Goal: Information Seeking & Learning: Learn about a topic

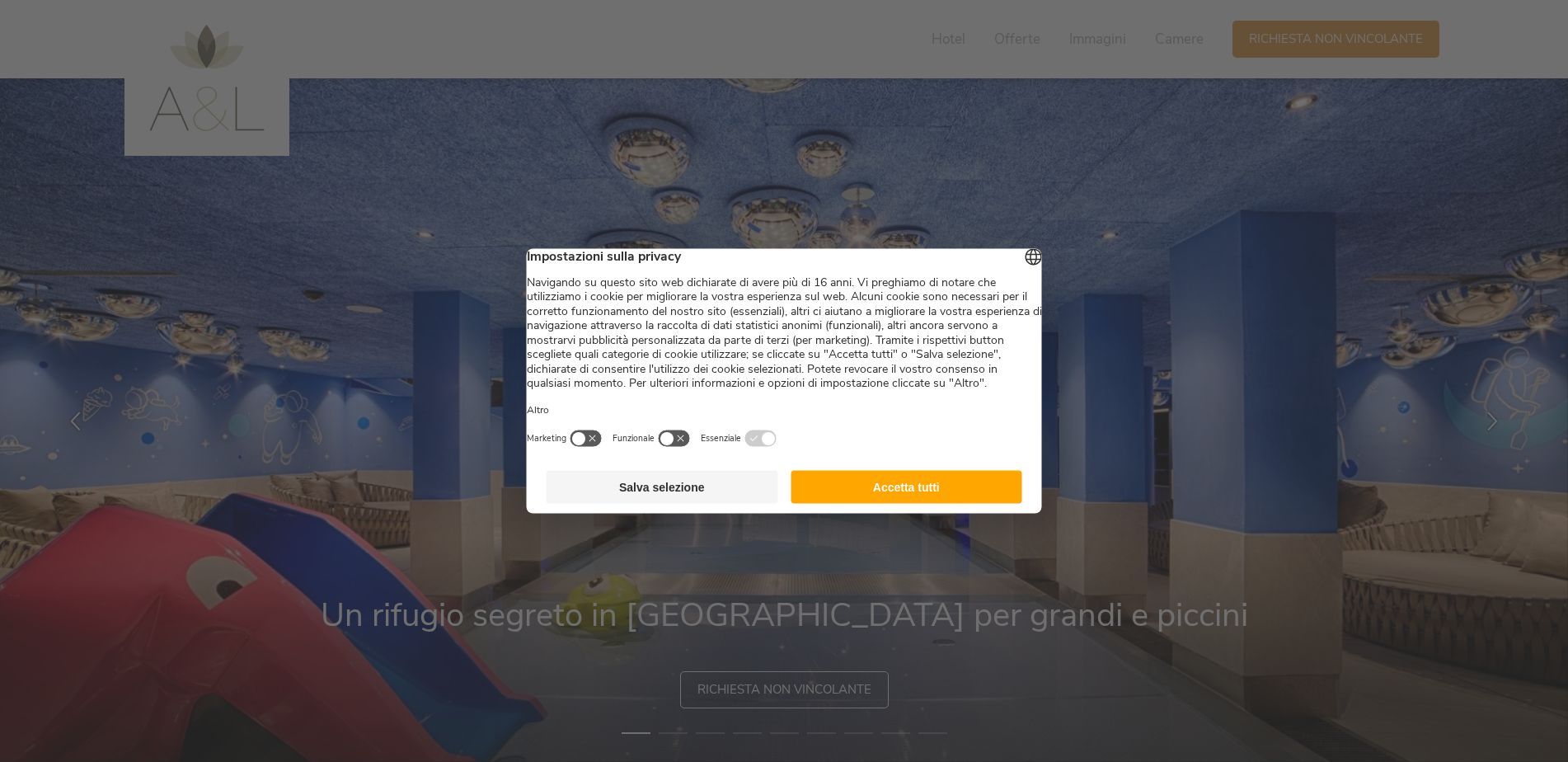
click at [815, 488] on button "Accetta tutti" at bounding box center [906, 487] width 232 height 33
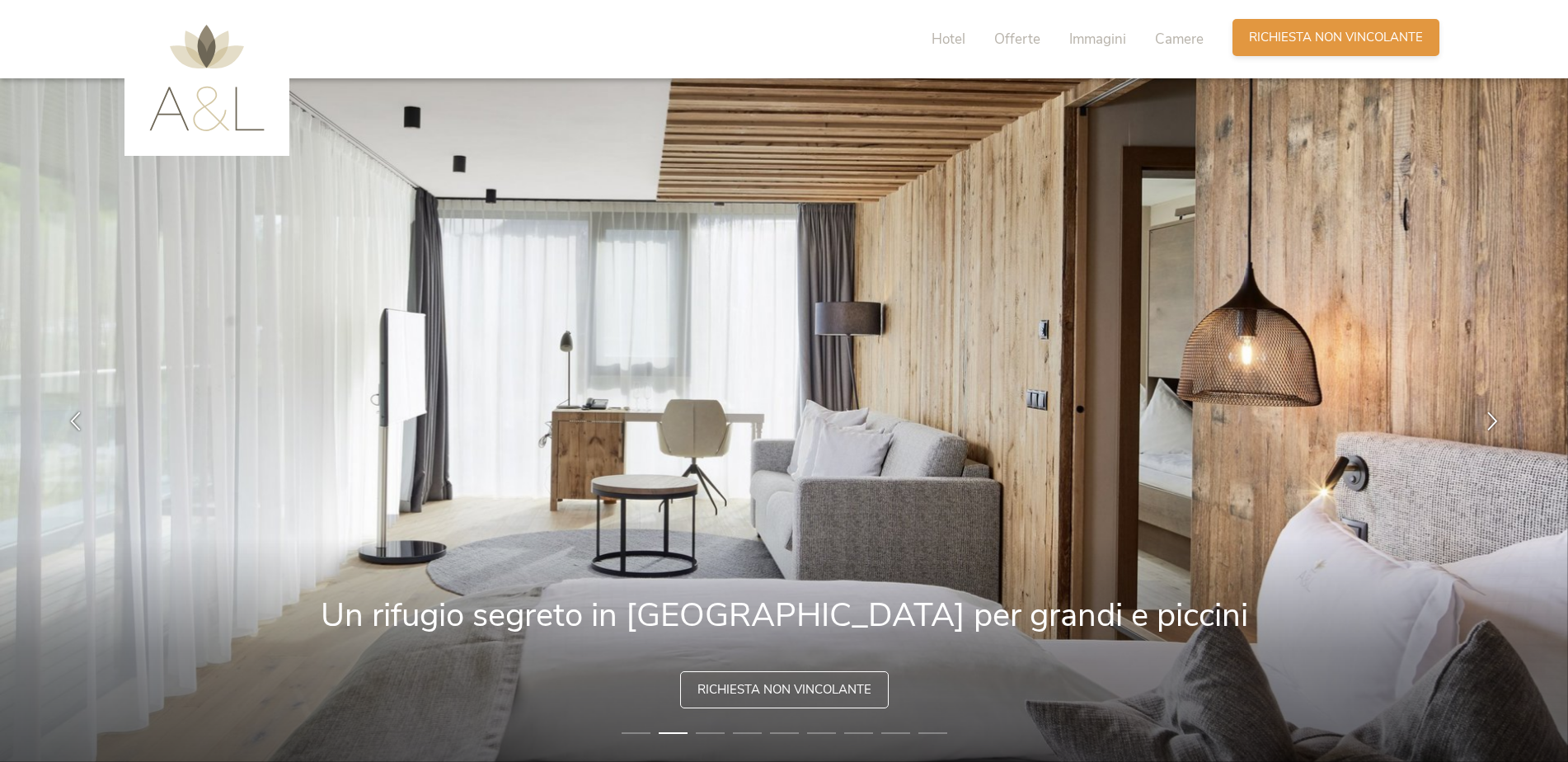
click at [1284, 36] on span "Richiesta non vincolante" at bounding box center [1336, 37] width 174 height 17
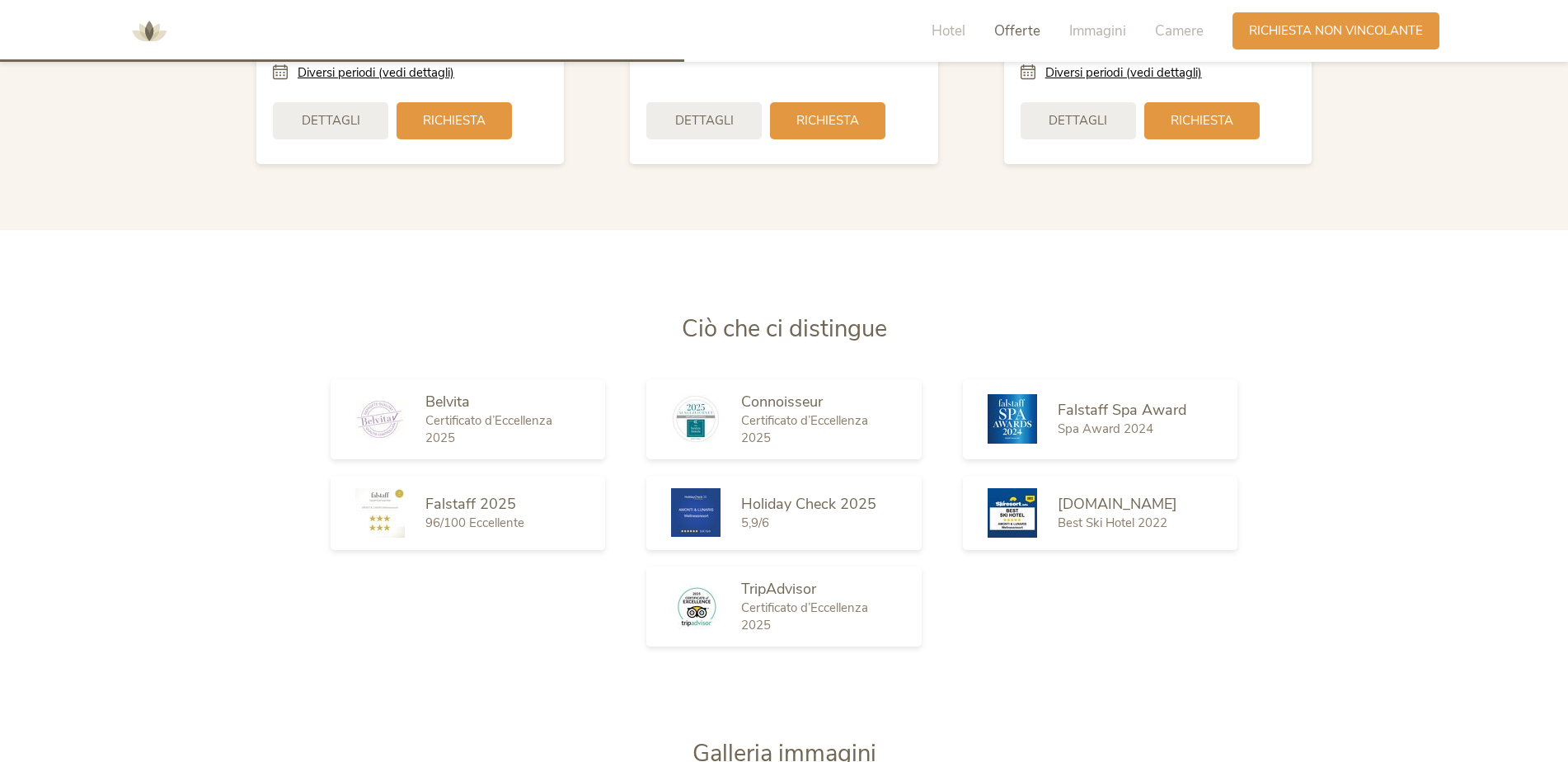
scroll to position [2604, 0]
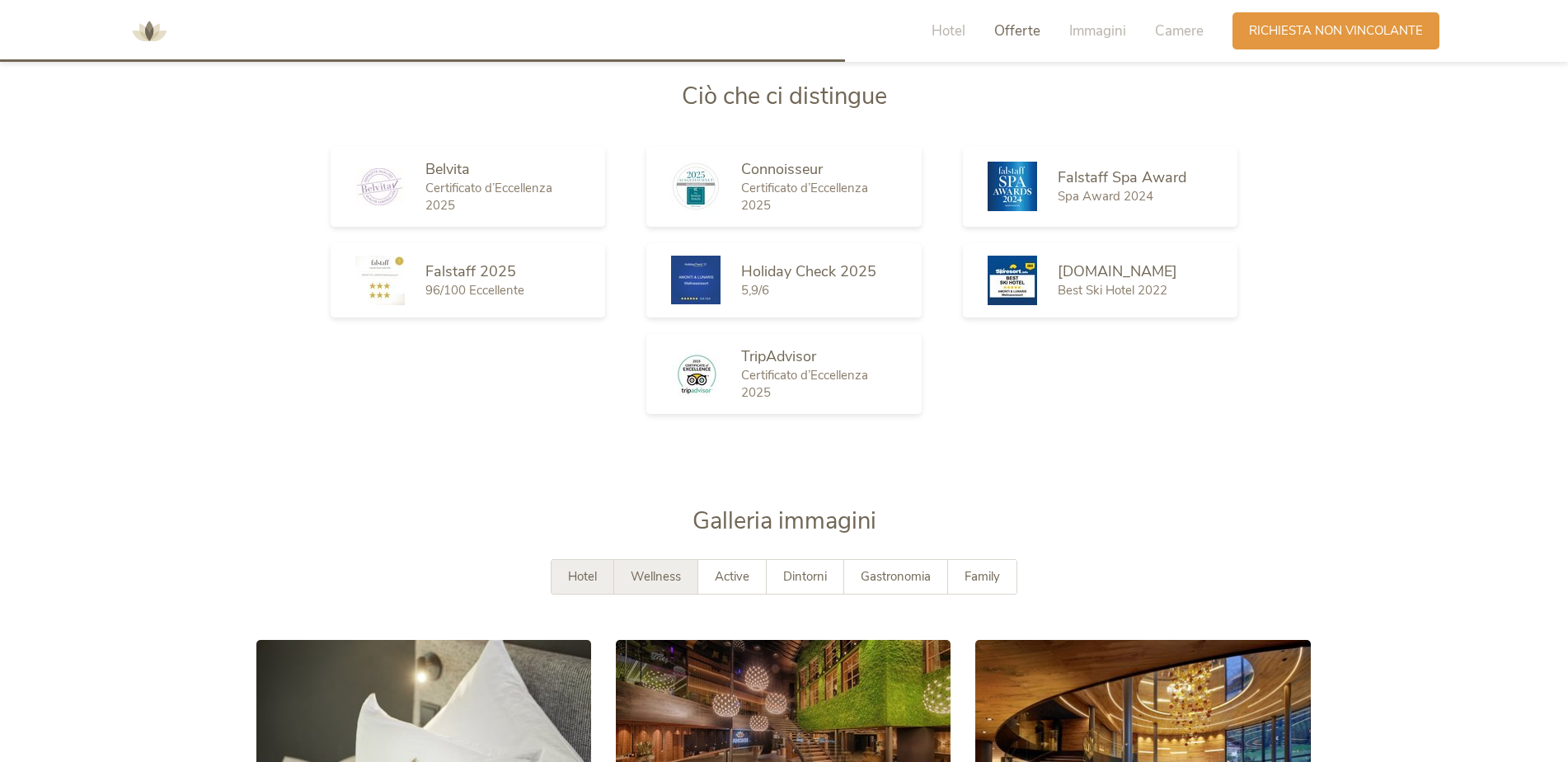
click at [681, 567] on div "Wellness" at bounding box center [656, 577] width 84 height 34
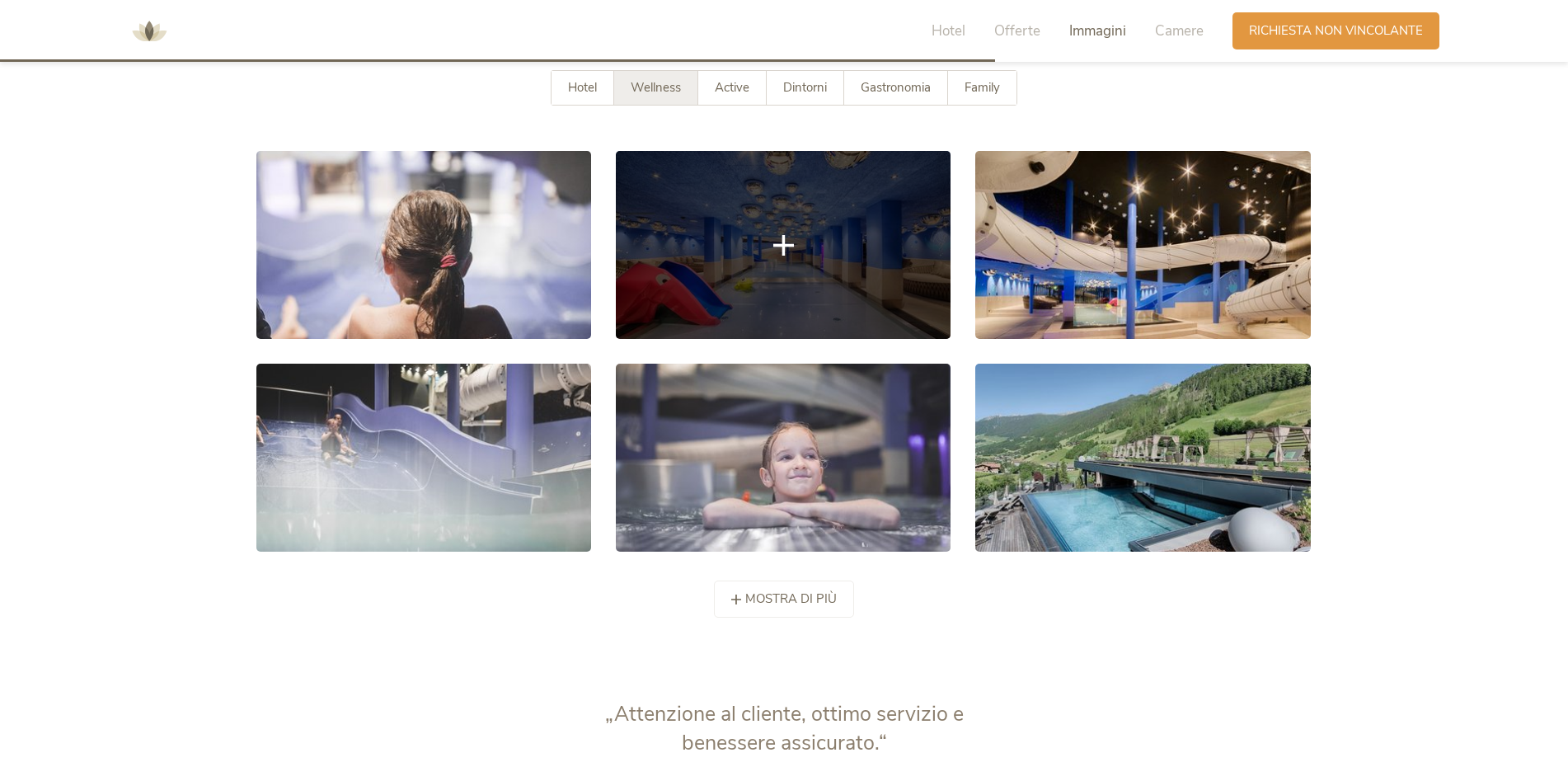
scroll to position [3098, 0]
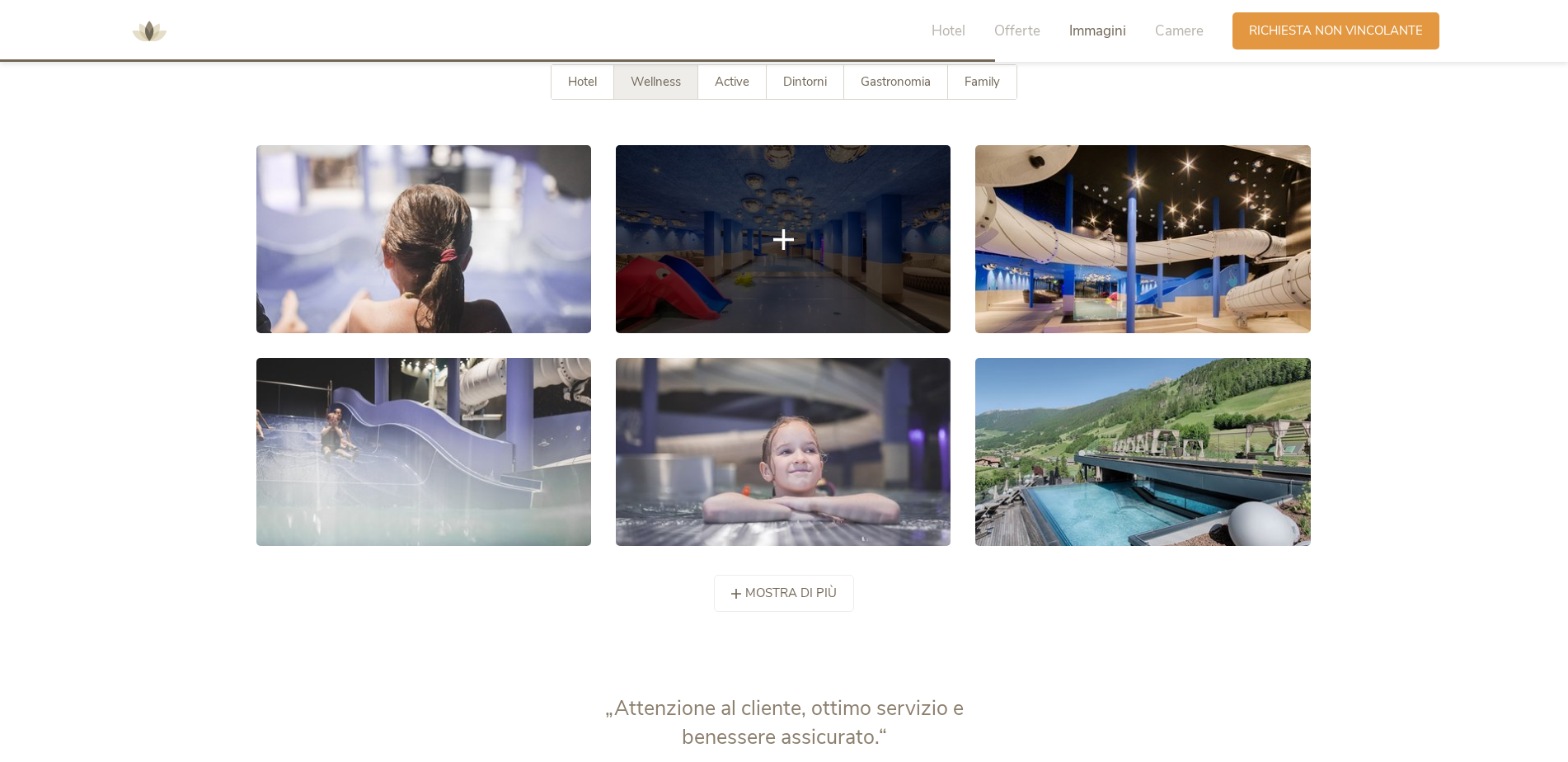
click at [788, 276] on link at bounding box center [783, 239] width 334 height 188
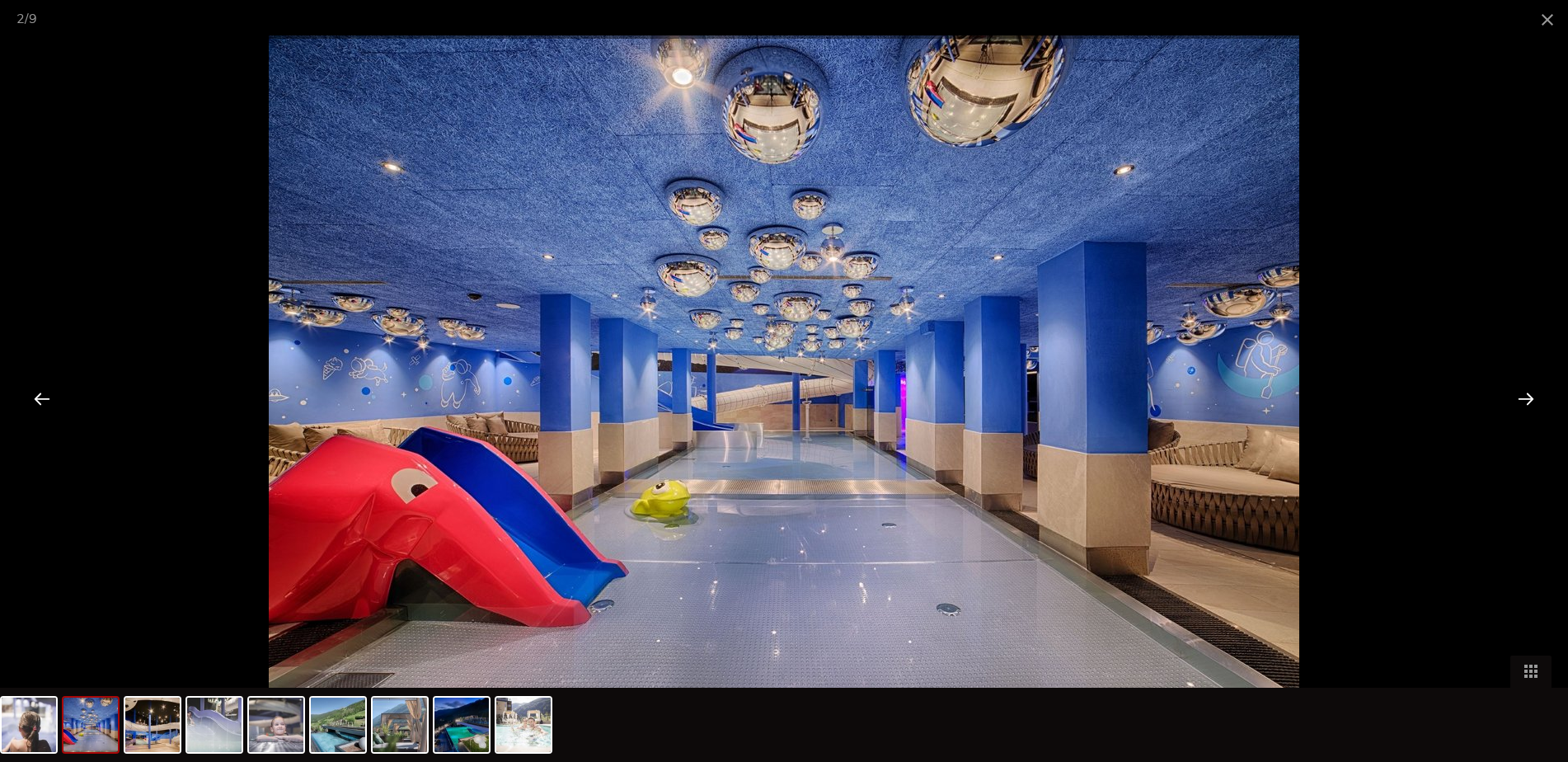
scroll to position [3594, 0]
click at [707, 413] on img at bounding box center [784, 380] width 1031 height 688
click at [1514, 398] on div at bounding box center [1526, 398] width 51 height 51
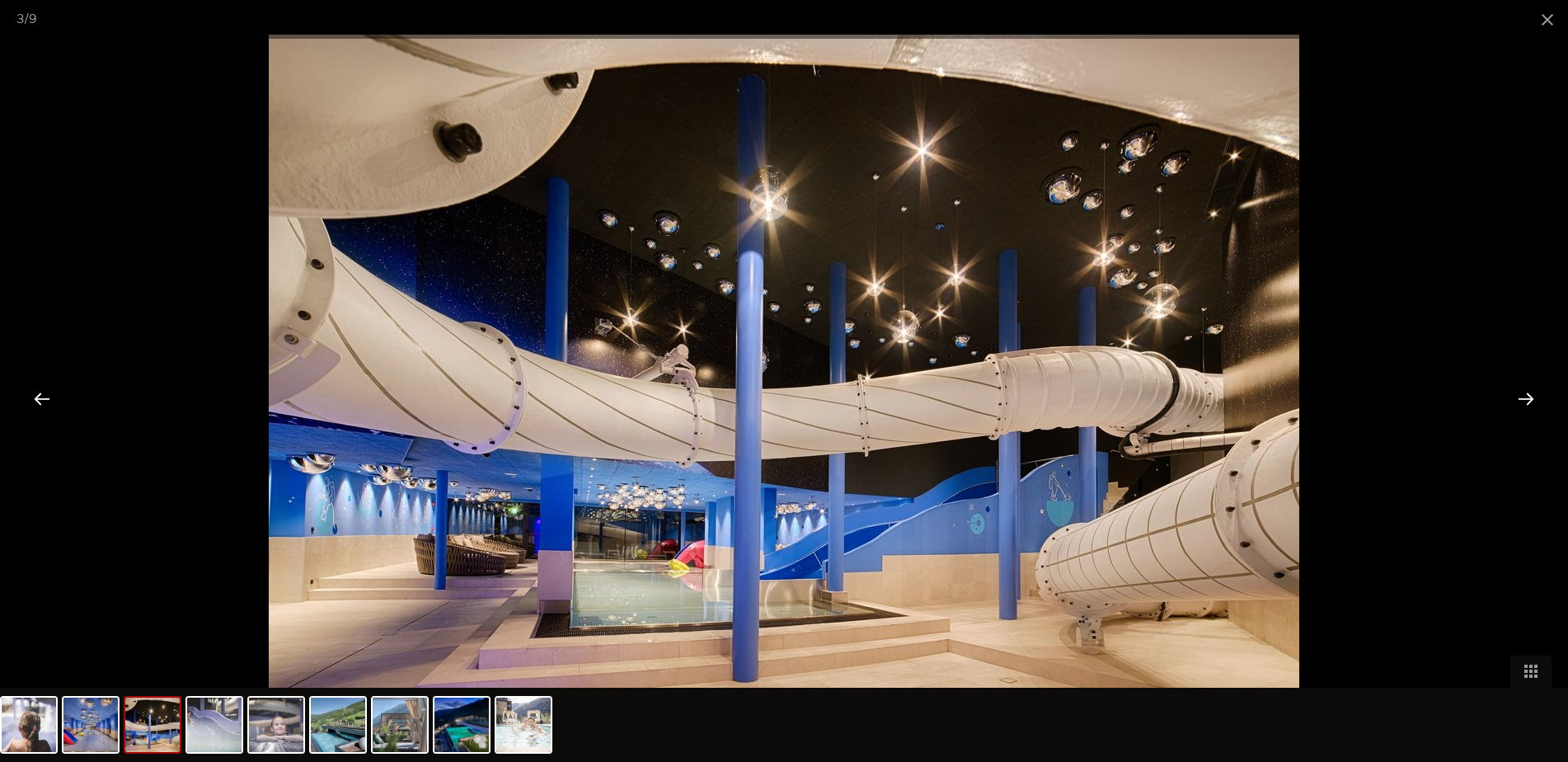
click at [1510, 398] on div at bounding box center [1526, 398] width 51 height 51
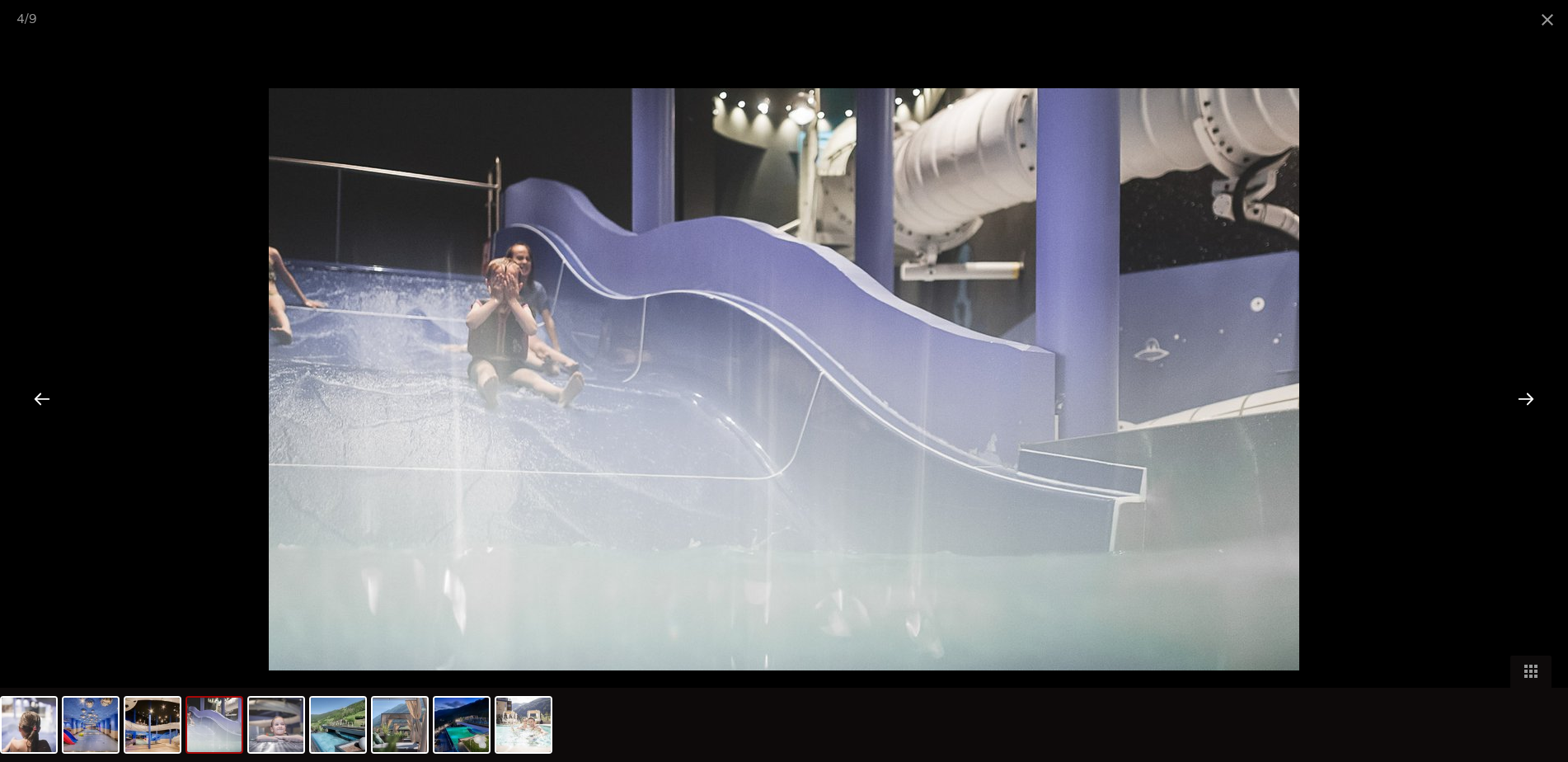
click at [1510, 398] on div at bounding box center [1526, 398] width 51 height 51
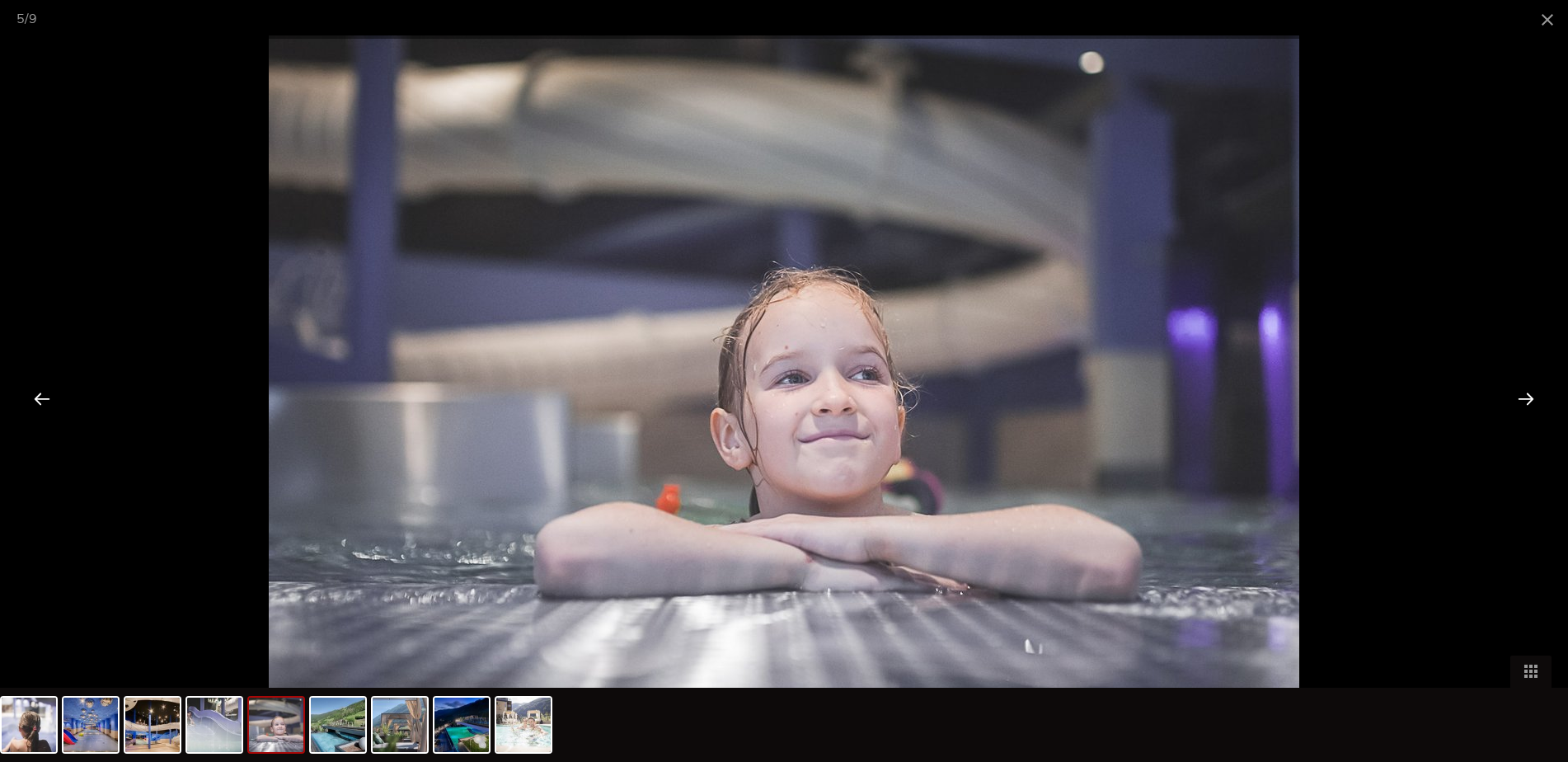
click at [1508, 398] on div at bounding box center [1526, 398] width 51 height 51
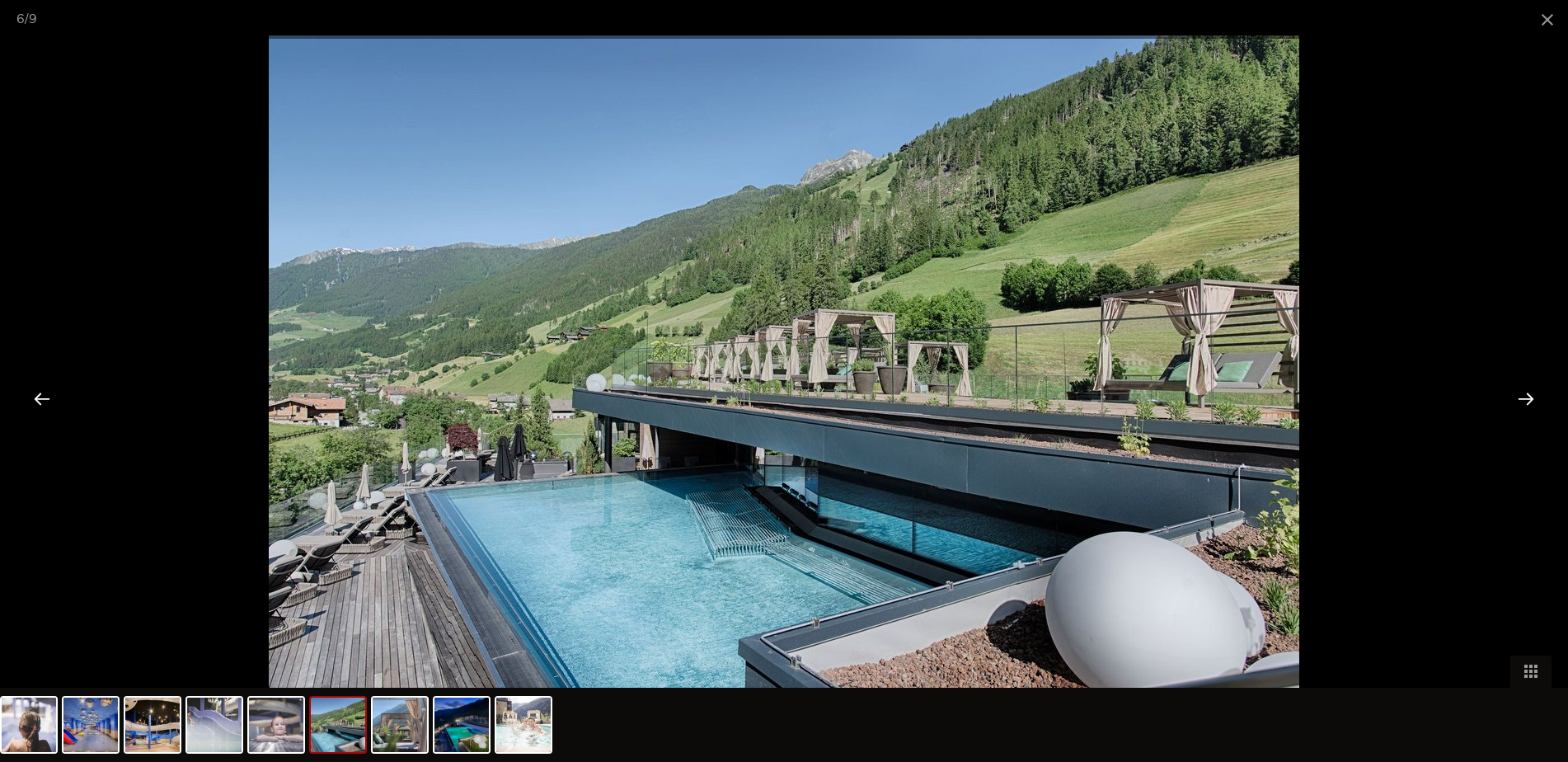
click at [1508, 398] on div at bounding box center [1526, 398] width 51 height 51
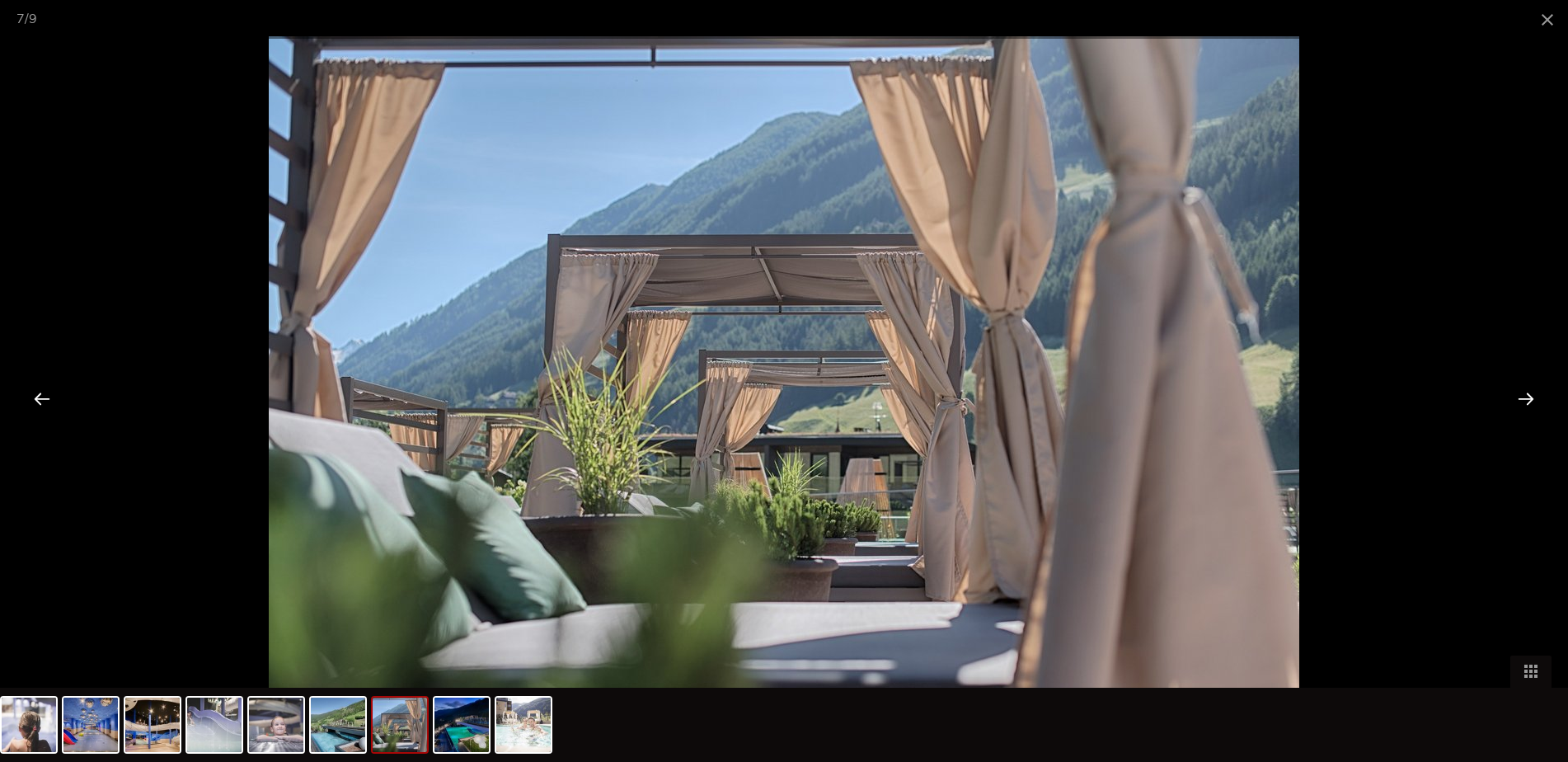
click at [1508, 398] on div at bounding box center [1526, 398] width 51 height 51
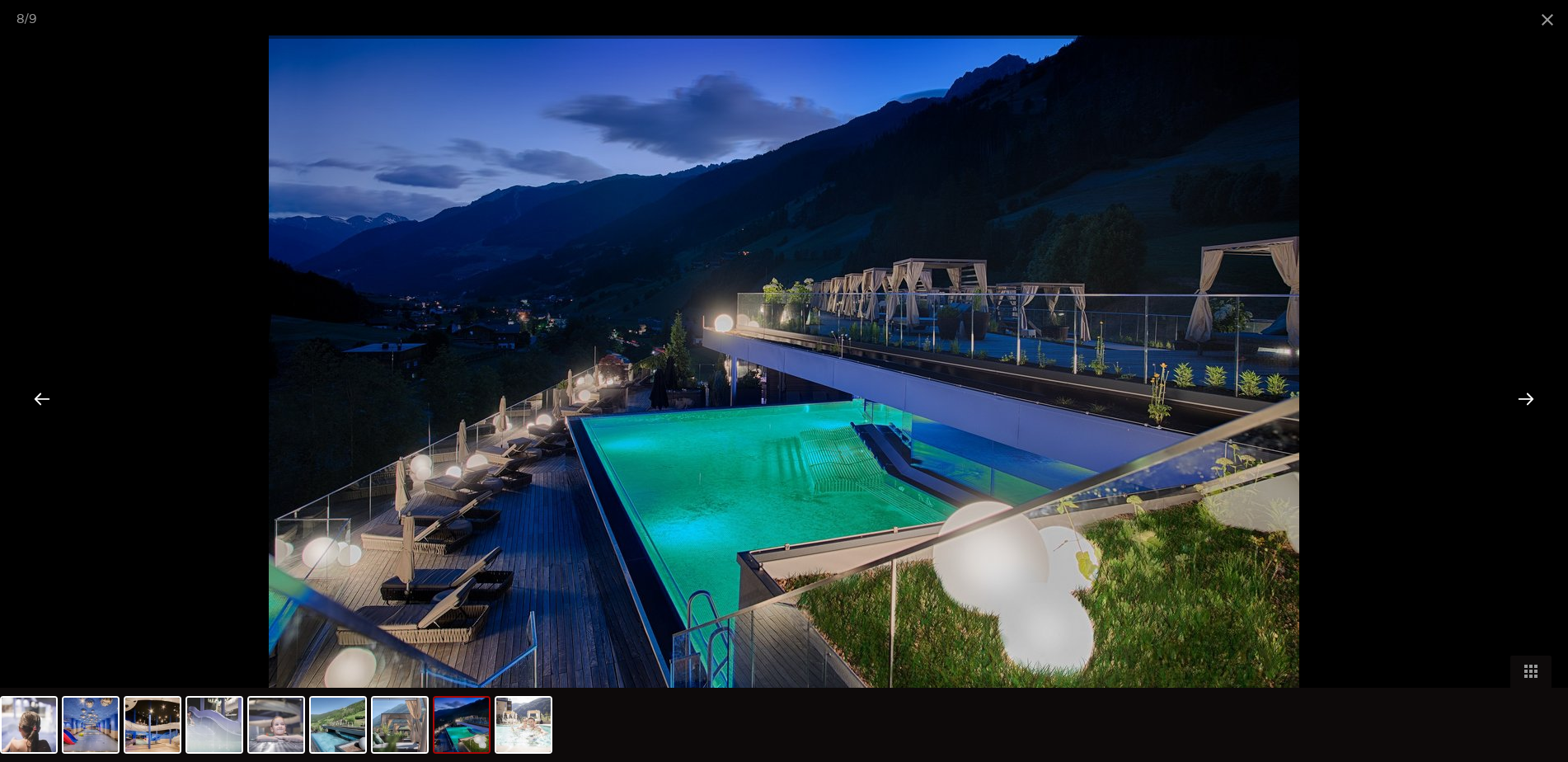
click at [1508, 398] on div at bounding box center [1526, 398] width 51 height 51
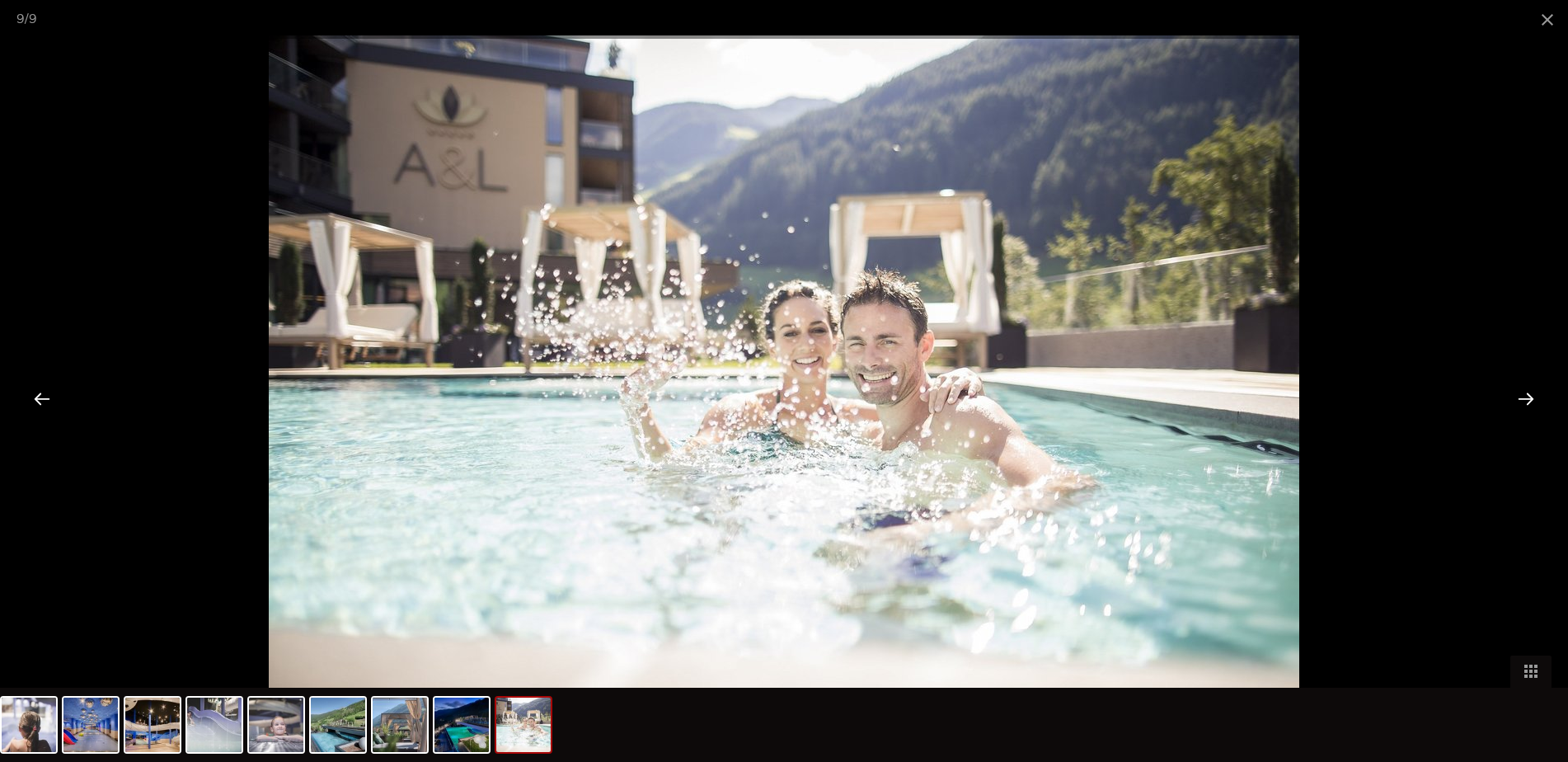
click at [1508, 398] on div at bounding box center [1526, 398] width 51 height 51
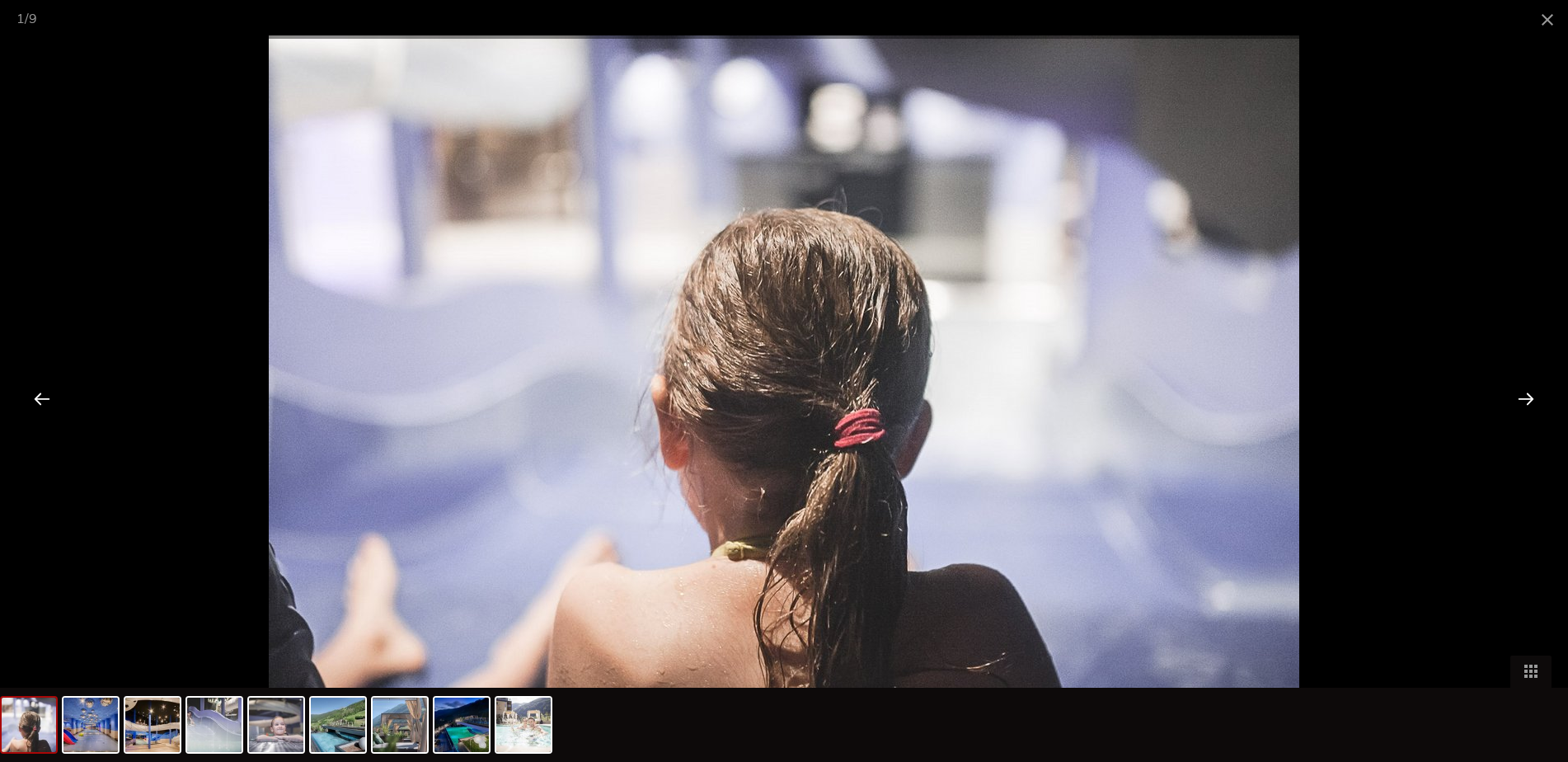
click at [1508, 398] on div at bounding box center [1526, 398] width 51 height 51
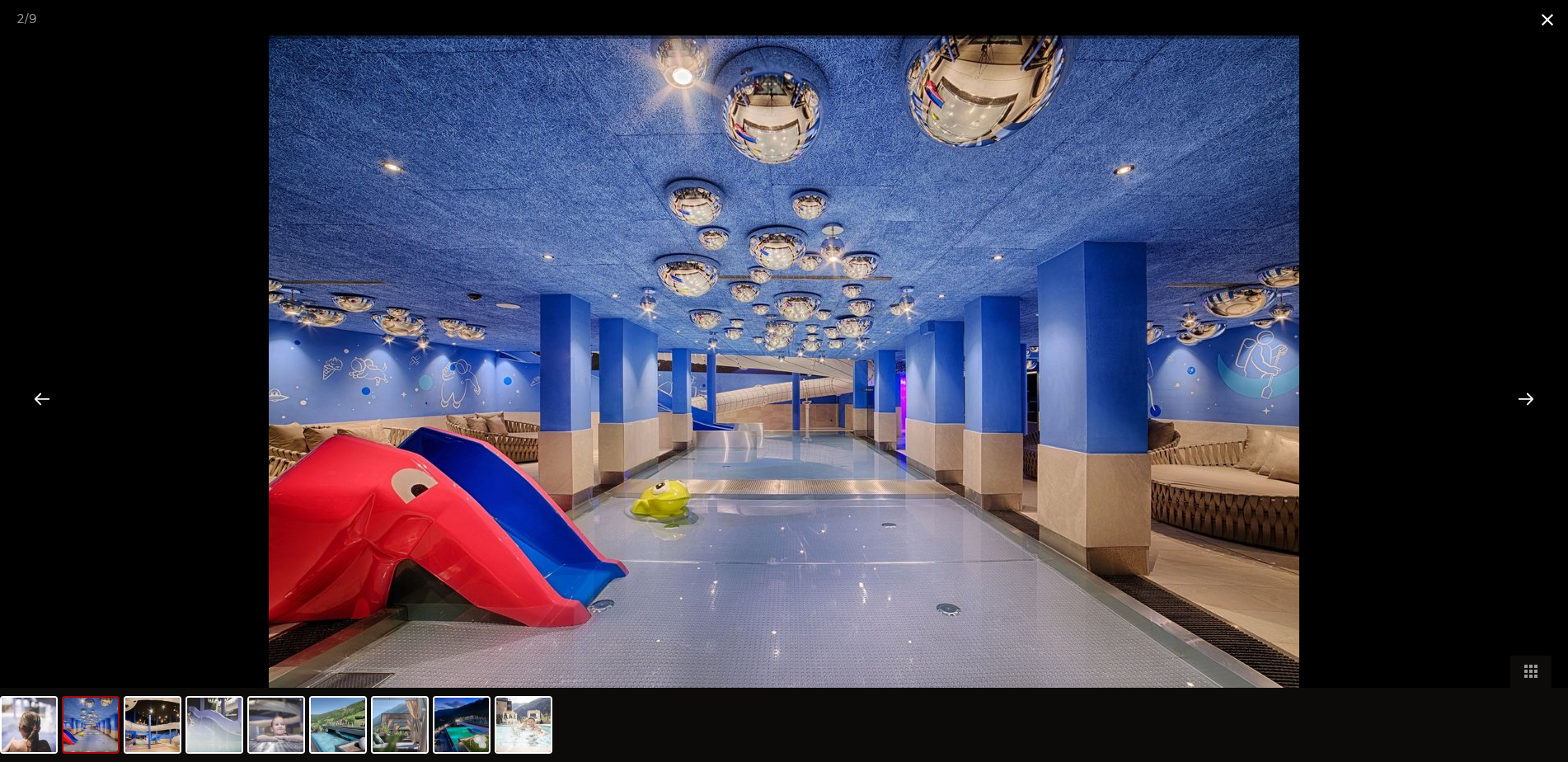
click at [1541, 23] on span at bounding box center [1547, 19] width 41 height 39
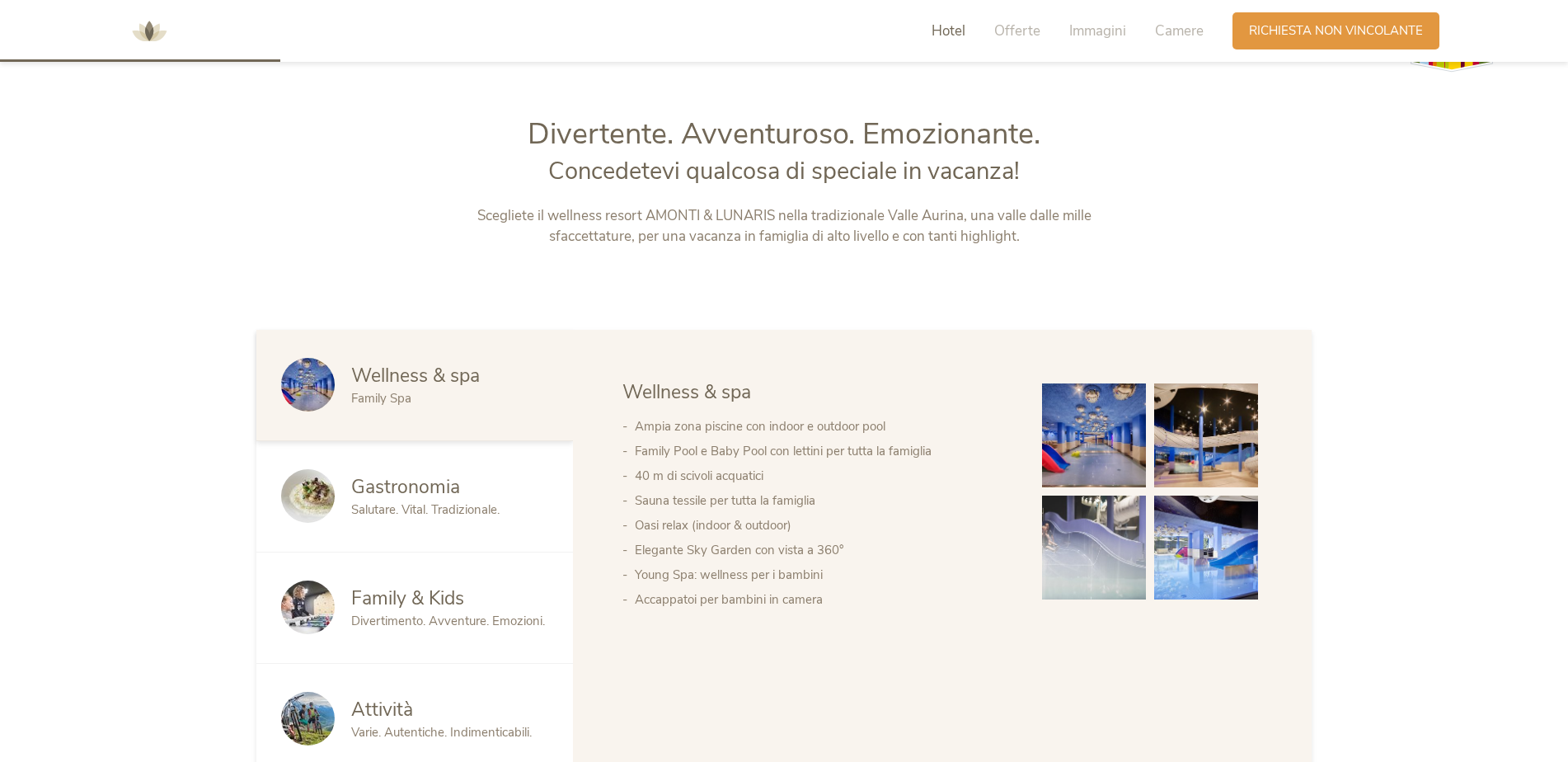
scroll to position [871, 0]
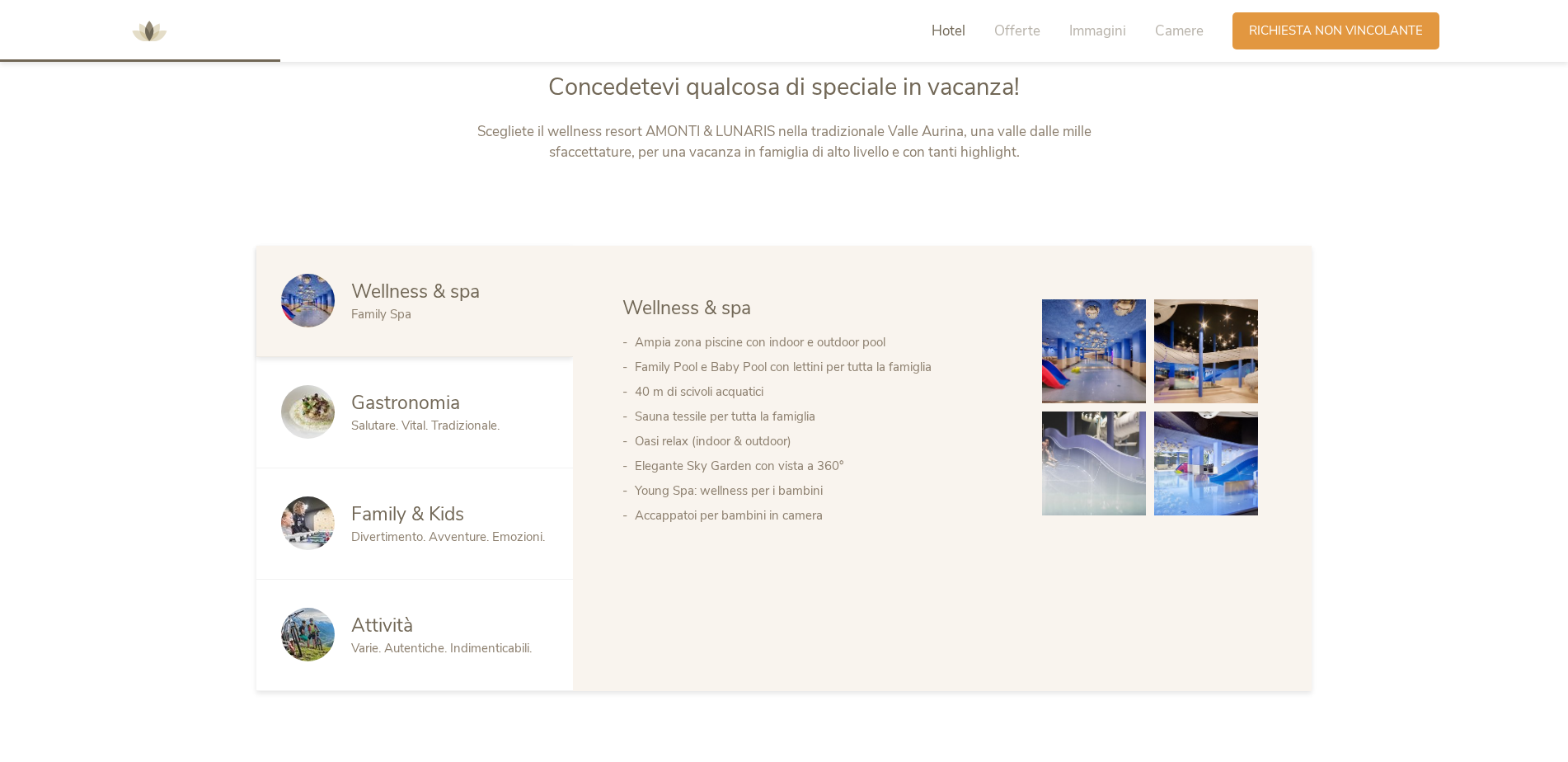
click at [1102, 462] on img at bounding box center [1095, 464] width 104 height 104
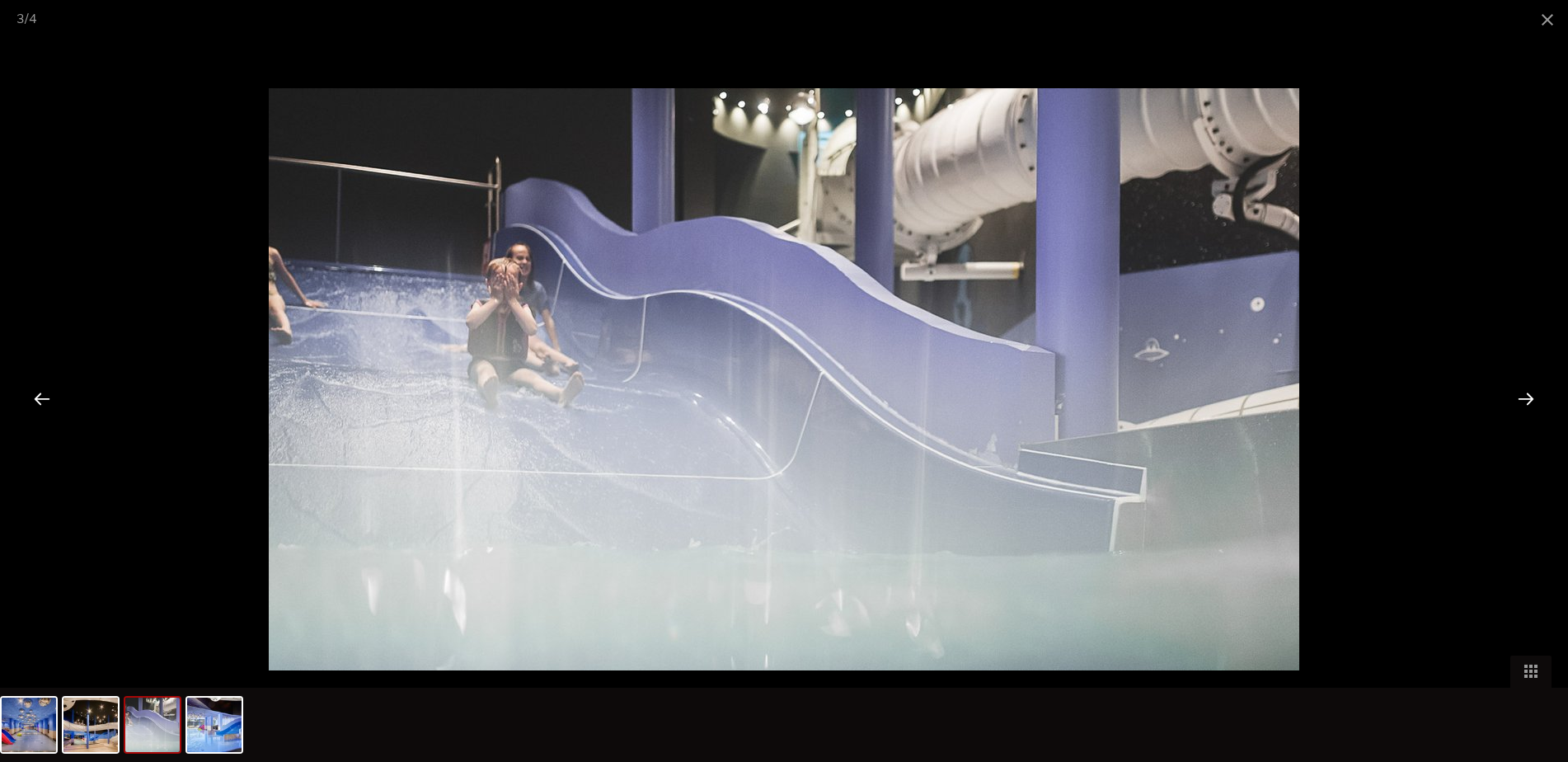
scroll to position [1119, 0]
click at [1528, 400] on div at bounding box center [1526, 398] width 51 height 51
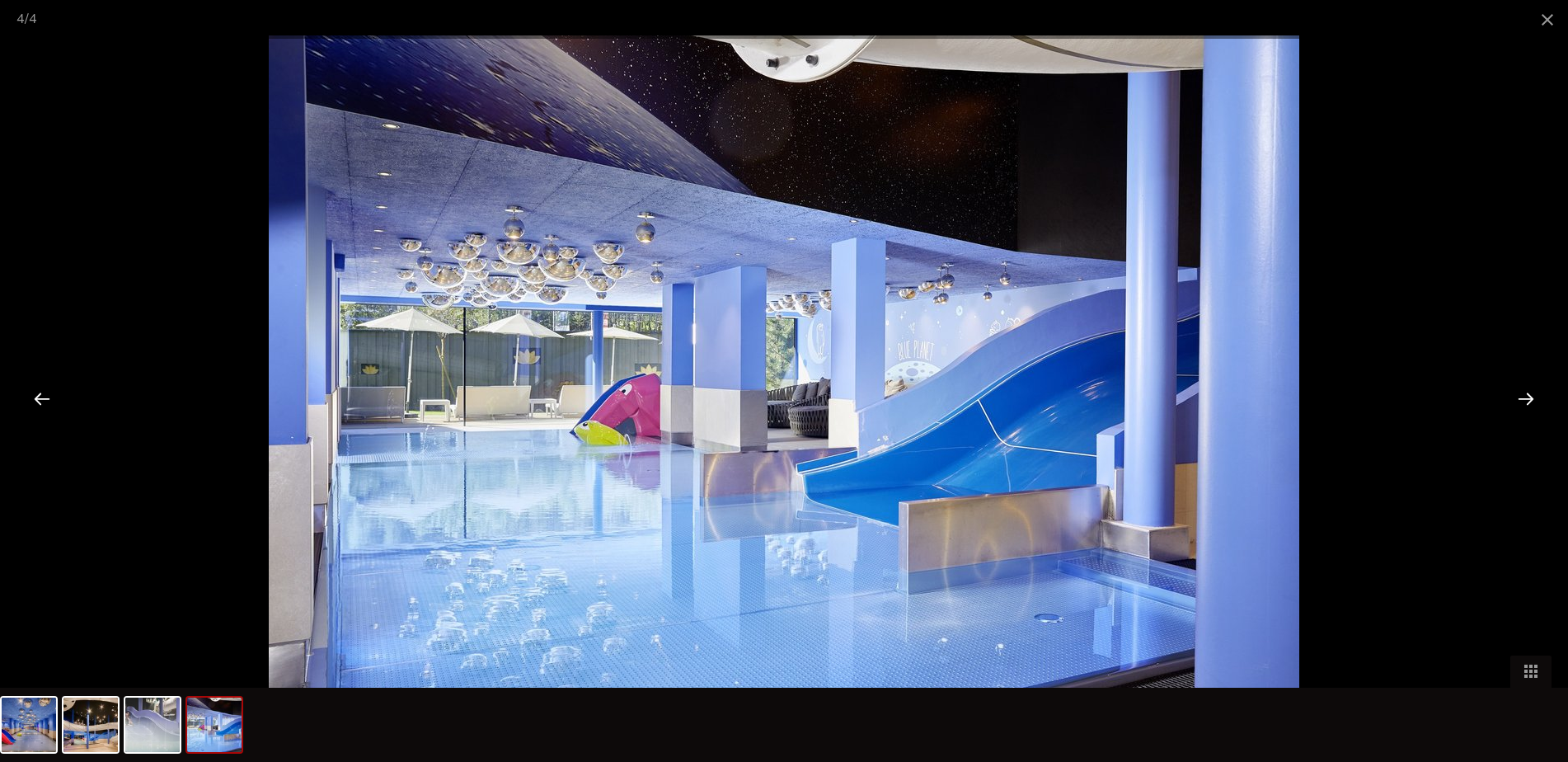
click at [1525, 398] on div at bounding box center [1526, 398] width 51 height 51
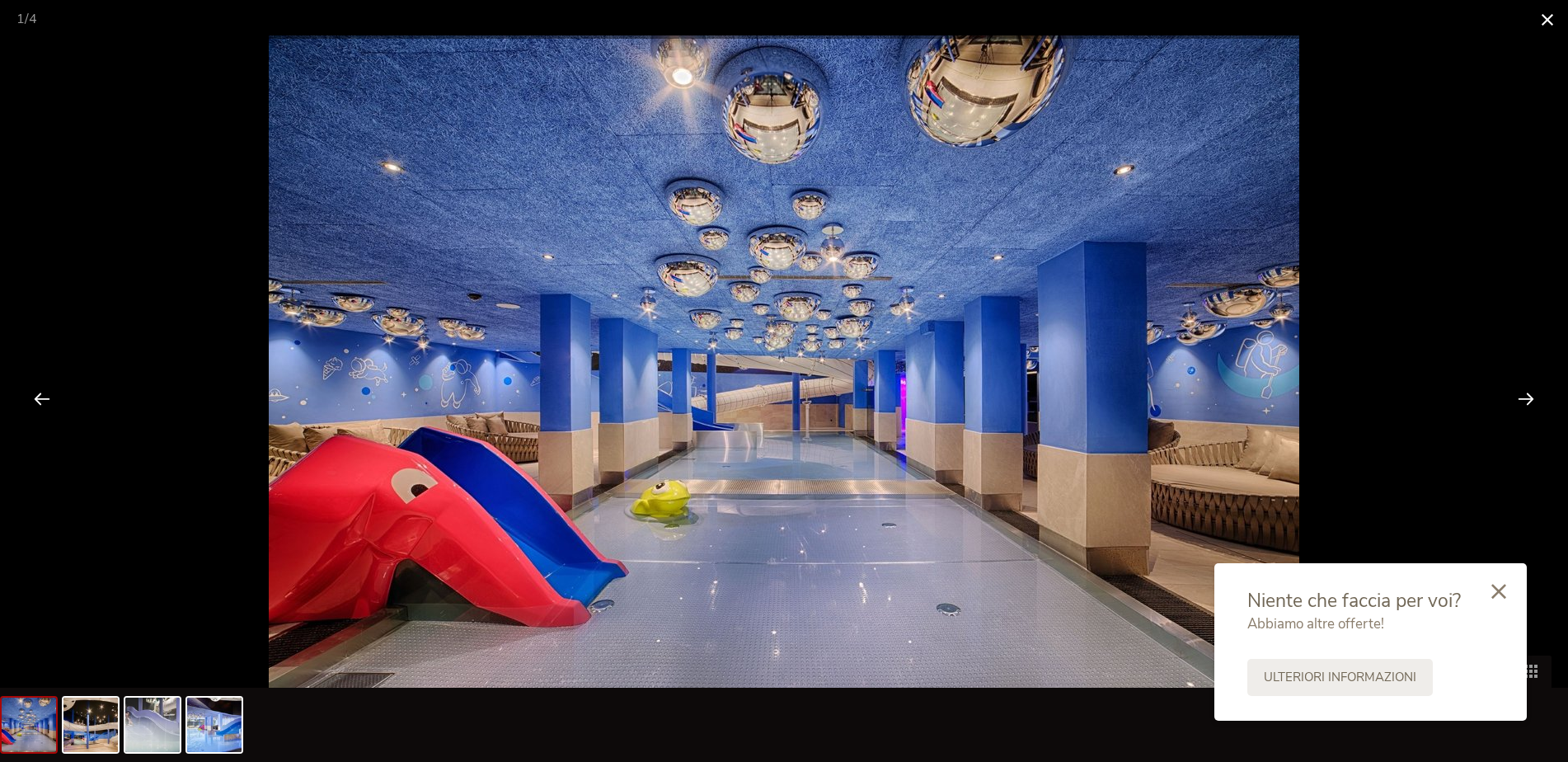
click at [1551, 10] on span at bounding box center [1547, 19] width 41 height 39
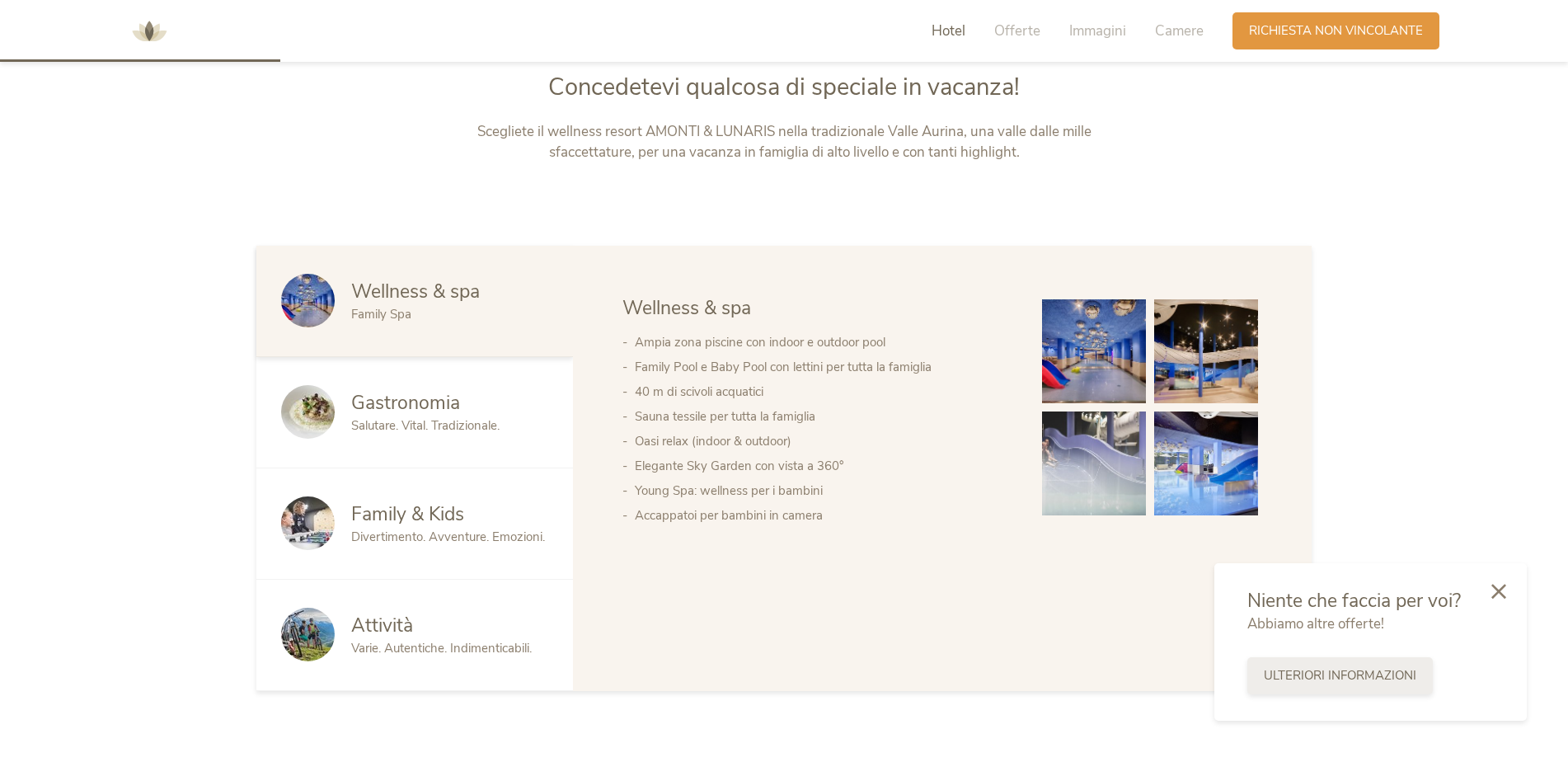
click at [1303, 679] on span "Ulteriori informazioni" at bounding box center [1340, 676] width 153 height 17
